Goal: Book appointment/travel/reservation

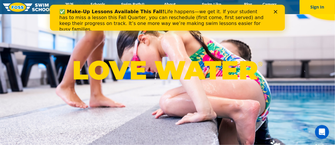
click at [36, 41] on div "LOVE WATER ®" at bounding box center [167, 72] width 335 height 145
click at [277, 12] on div "Close" at bounding box center [277, 12] width 6 height 4
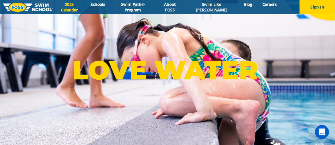
click at [73, 5] on link "2025 Calendar" at bounding box center [69, 6] width 32 height 11
click at [110, 3] on link "Schools" at bounding box center [98, 4] width 25 height 6
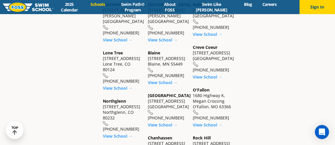
scroll to position [176, 0]
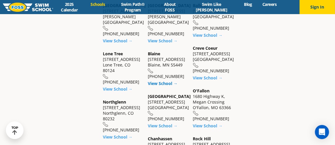
click at [148, 86] on link "View School →" at bounding box center [163, 84] width 30 height 6
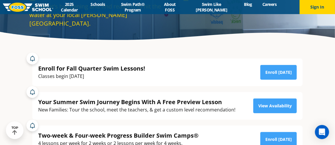
scroll to position [59, 0]
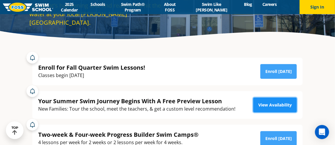
click at [275, 98] on link "View Availability" at bounding box center [275, 105] width 44 height 15
